Goal: Information Seeking & Learning: Compare options

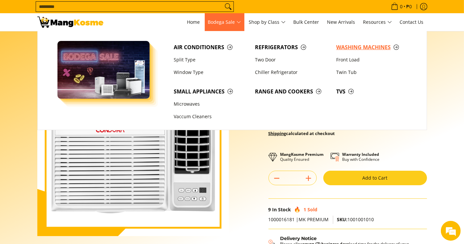
click at [348, 44] on span "Washing Machines" at bounding box center [373, 47] width 75 height 8
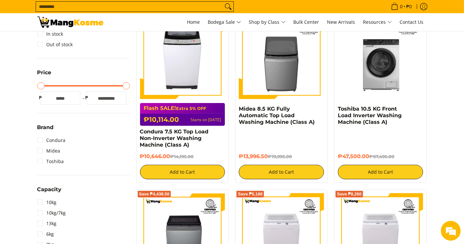
scroll to position [110, 0]
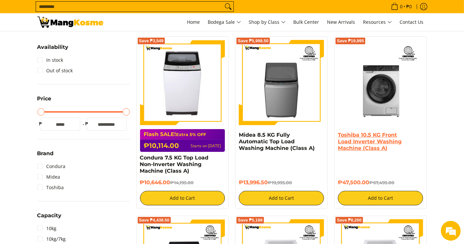
click at [374, 147] on link "Toshiba 10.5 KG Front Load Inverter Washing Machine (Class A)" at bounding box center [370, 141] width 64 height 19
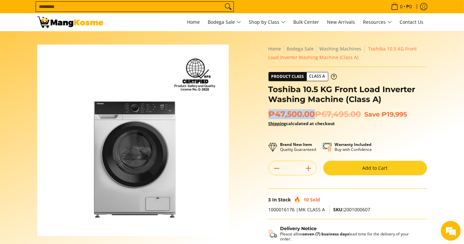
drag, startPoint x: 315, startPoint y: 117, endPoint x: 269, endPoint y: 111, distance: 46.0
click at [269, 111] on span "₱47,500.00 ₱67,495.00" at bounding box center [314, 114] width 93 height 10
copy span "₱47,500.00"
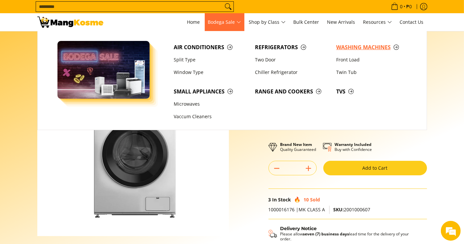
click at [339, 44] on span "Washing Machines" at bounding box center [373, 47] width 75 height 8
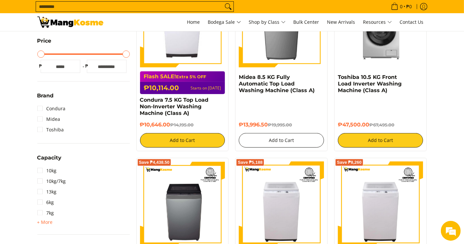
scroll to position [183, 0]
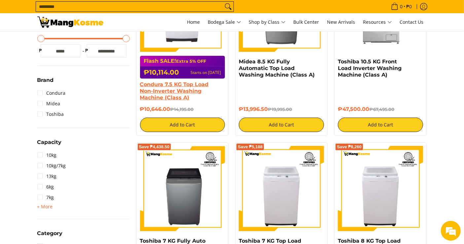
click at [180, 90] on link "Condura 7.5 KG Top Load Non-Inverter Washing Machine (Class A)" at bounding box center [174, 90] width 69 height 19
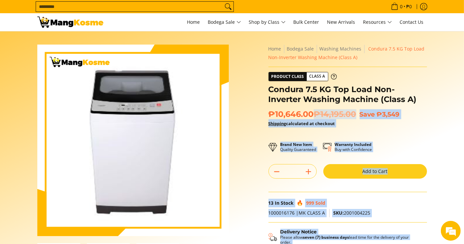
drag, startPoint x: 313, startPoint y: 115, endPoint x: 257, endPoint y: 114, distance: 56.1
click at [257, 114] on div "Skip to Main Content Enable zoom Disable zoom Enable zoom Disable zoom Enable z…" at bounding box center [232, 186] width 396 height 282
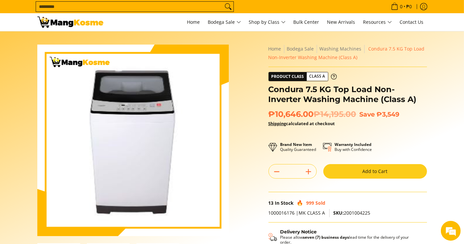
click at [275, 112] on span "₱10,646.00 ₱14,195.00" at bounding box center [312, 114] width 88 height 10
click at [308, 114] on span "₱10,646.00 ₱14,195.00" at bounding box center [312, 114] width 88 height 10
drag, startPoint x: 313, startPoint y: 116, endPoint x: 270, endPoint y: 111, distance: 43.5
click at [270, 111] on span "₱10,646.00 ₱14,195.00" at bounding box center [312, 114] width 88 height 10
copy span "₱10,646.00"
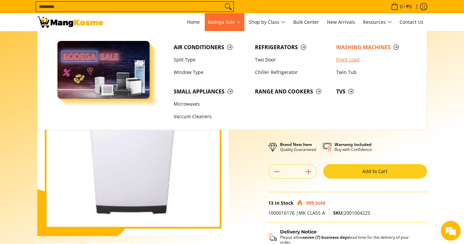
click at [347, 56] on link "Front Load" at bounding box center [373, 59] width 81 height 13
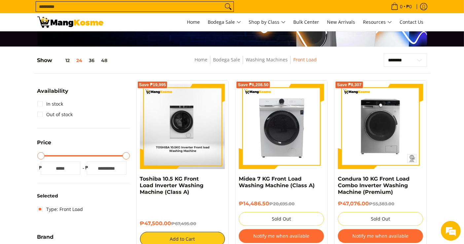
scroll to position [110, 0]
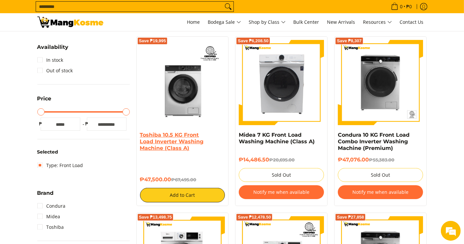
click at [187, 142] on link "Toshiba 10.5 KG Front Load Inverter Washing Machine (Class A)" at bounding box center [172, 141] width 64 height 19
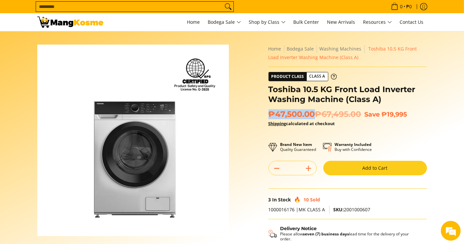
drag, startPoint x: 314, startPoint y: 115, endPoint x: 271, endPoint y: 109, distance: 43.3
click at [271, 109] on span "₱47,500.00 ₱67,495.00" at bounding box center [314, 114] width 93 height 10
copy span "₱47,500.00"
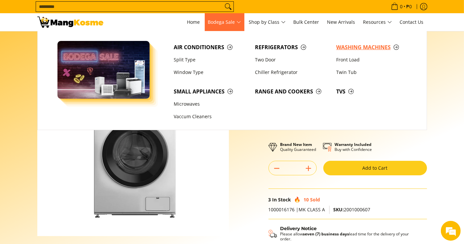
click at [351, 45] on span "Washing Machines" at bounding box center [373, 47] width 75 height 8
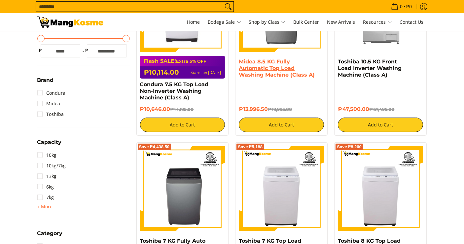
click at [259, 69] on link "Midea 8.5 KG Fully Automatic Top Load Washing Machine (Class A)" at bounding box center [277, 67] width 76 height 19
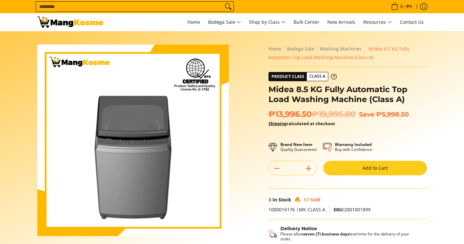
scroll to position [37, 0]
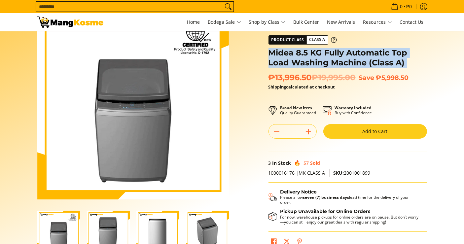
click at [296, 58] on h1 "Midea 8.5 KG Fully Automatic Top Load Washing Machine (Class A)" at bounding box center [347, 58] width 158 height 20
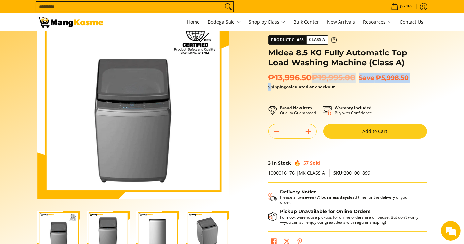
drag, startPoint x: 308, startPoint y: 79, endPoint x: 271, endPoint y: 84, distance: 36.7
click at [271, 84] on div "₱13,996.50 ₱19,995.00 Save ₱5,998.50 Shipping calculated at checkout" at bounding box center [347, 85] width 158 height 25
click at [270, 85] on link "Shipping" at bounding box center [277, 87] width 18 height 6
click at [291, 74] on span "₱13,996.50 ₱19,995.00" at bounding box center [311, 78] width 87 height 10
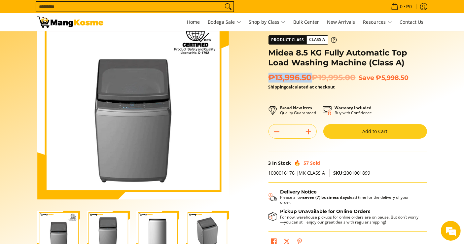
drag, startPoint x: 312, startPoint y: 76, endPoint x: 270, endPoint y: 76, distance: 41.6
click at [270, 76] on span "₱13,996.50 ₱19,995.00" at bounding box center [311, 78] width 87 height 10
copy span "₱13,996.50"
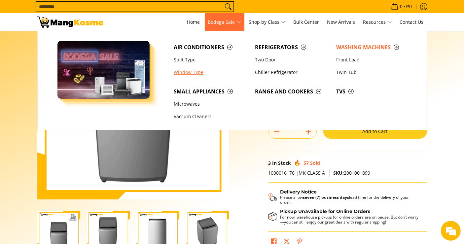
click at [190, 69] on link "Window Type" at bounding box center [210, 72] width 81 height 13
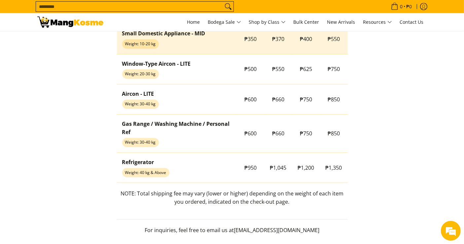
scroll to position [623, 0]
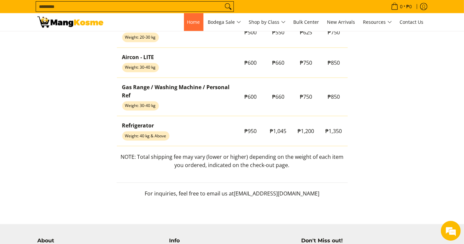
click at [194, 14] on link "Home" at bounding box center [193, 22] width 19 height 18
click at [190, 6] on input "Search..." at bounding box center [129, 7] width 187 height 10
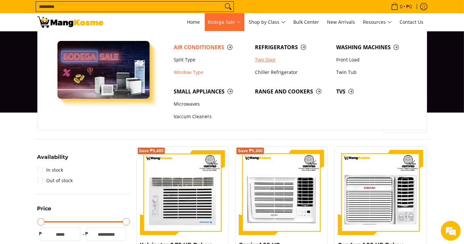
click at [271, 57] on link "Two Door" at bounding box center [291, 59] width 81 height 13
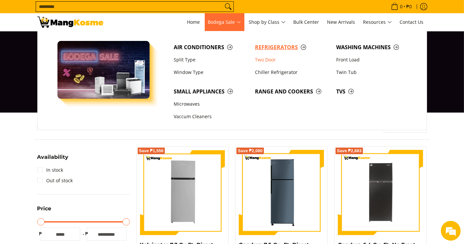
click at [283, 45] on span "Refrigerators" at bounding box center [292, 47] width 75 height 8
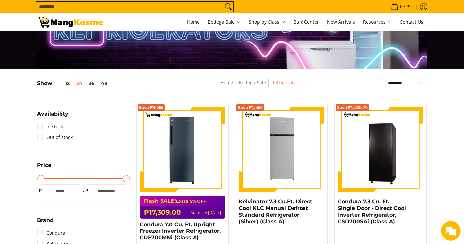
scroll to position [110, 0]
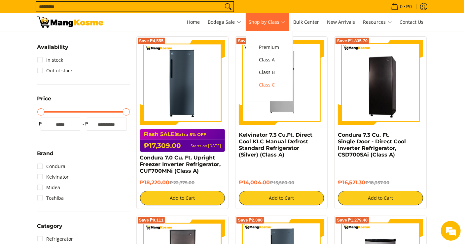
click at [275, 86] on span "Class C" at bounding box center [269, 85] width 20 height 8
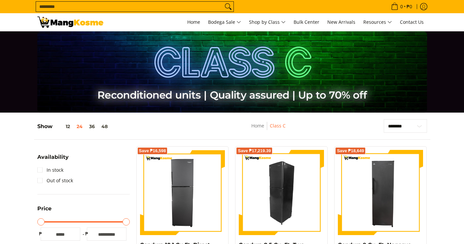
scroll to position [110, 0]
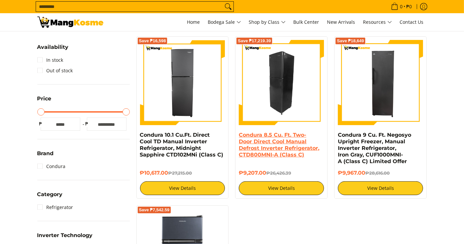
click at [268, 149] on link "Condura 8.5 Cu. Ft. Two-Door Direct Cool Manual Defrost Inverter Refrigerator, …" at bounding box center [279, 145] width 81 height 26
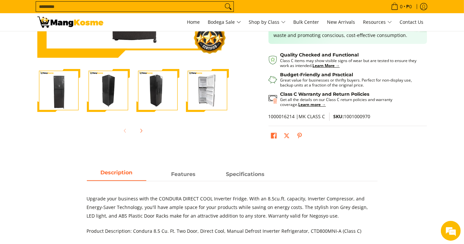
scroll to position [256, 0]
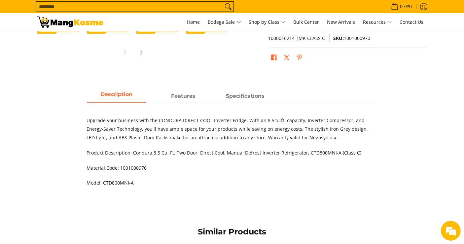
click at [253, 103] on div "Upgrade your business with the CONDURA DIRECT COOL Inverter Fridge. With an 8.5…" at bounding box center [232, 148] width 290 height 91
click at [246, 96] on span "Specifications" at bounding box center [245, 96] width 59 height 12
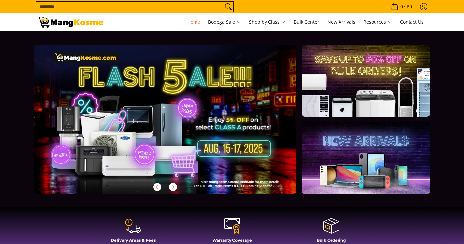
click at [190, 6] on input "Search..." at bounding box center [129, 7] width 187 height 10
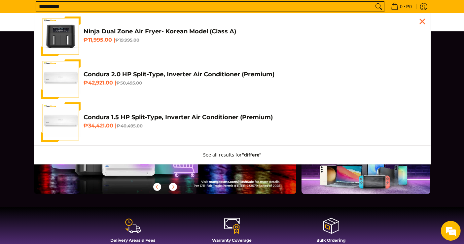
type input "**********"
click at [373, 2] on button "Search" at bounding box center [378, 7] width 11 height 10
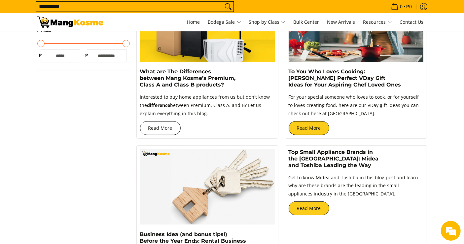
click at [154, 126] on link "Read More" at bounding box center [160, 128] width 41 height 14
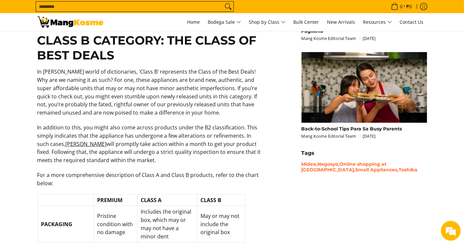
scroll to position [623, 0]
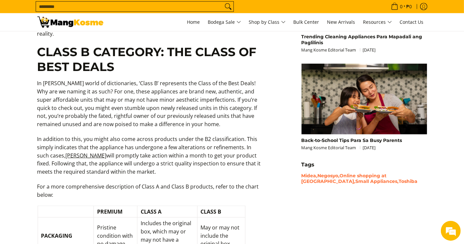
click at [89, 135] on p "In addition to this, you might also come across products under the B2 classific…" at bounding box center [149, 159] width 224 height 48
click at [139, 135] on p "In addition to this, you might also come across products under the B2 classific…" at bounding box center [149, 159] width 224 height 48
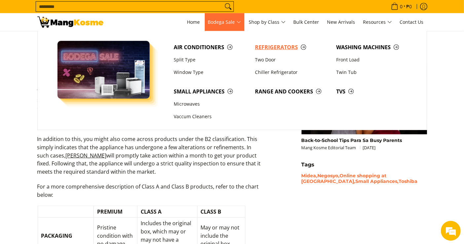
click at [274, 47] on span "Refrigerators" at bounding box center [292, 47] width 75 height 8
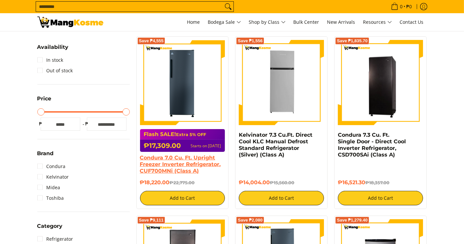
click at [173, 160] on link "Condura 7.0 Cu. Ft. Upright Freezer Inverter Refrigerator, CUF700MNi (Class A)" at bounding box center [180, 163] width 81 height 19
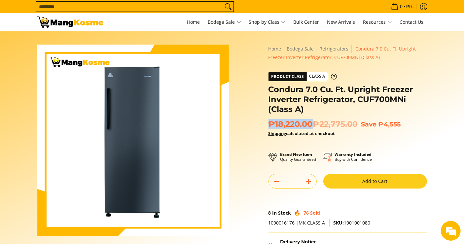
drag, startPoint x: 311, startPoint y: 125, endPoint x: 271, endPoint y: 120, distance: 40.2
click at [271, 120] on span "₱18,220.00 ₱22,775.00" at bounding box center [312, 124] width 89 height 10
copy span "₱18,220.00"
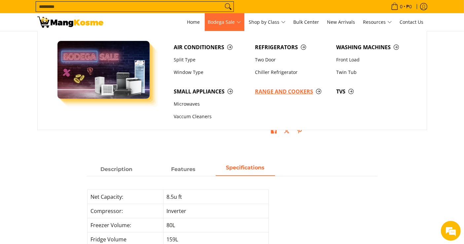
click at [289, 92] on span "Range and Cookers" at bounding box center [292, 91] width 75 height 8
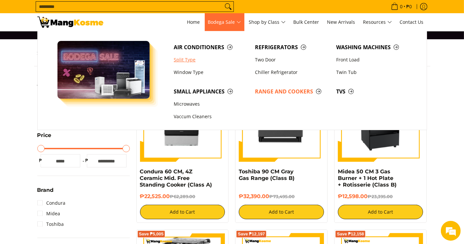
click at [189, 61] on link "Split Type" at bounding box center [210, 59] width 81 height 13
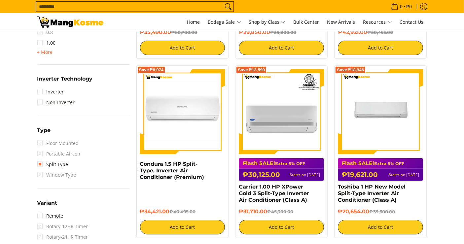
scroll to position [440, 0]
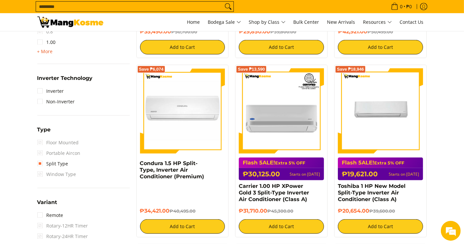
click at [50, 50] on span "+ More" at bounding box center [45, 51] width 16 height 5
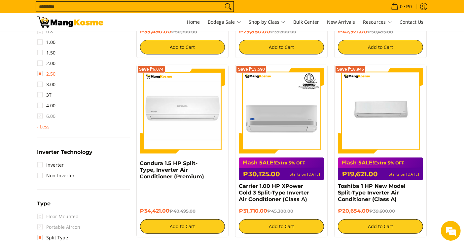
click at [48, 74] on link "2.50" at bounding box center [46, 74] width 18 height 11
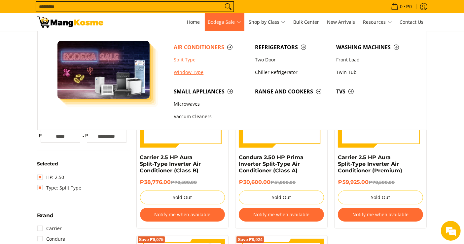
click at [180, 74] on link "Window Type" at bounding box center [210, 72] width 81 height 13
